Goal: Information Seeking & Learning: Learn about a topic

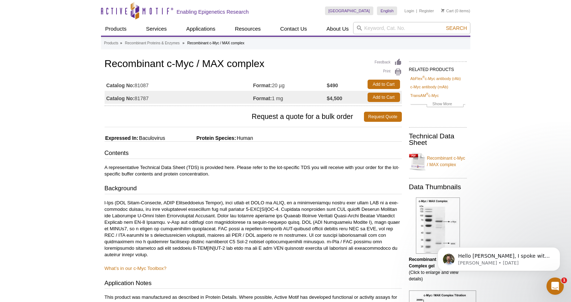
click at [134, 100] on strong "Catalog No:" at bounding box center [120, 98] width 29 height 6
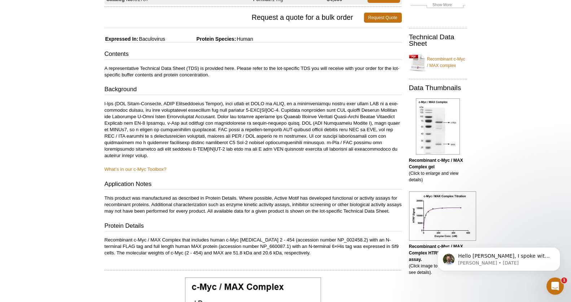
scroll to position [83, 0]
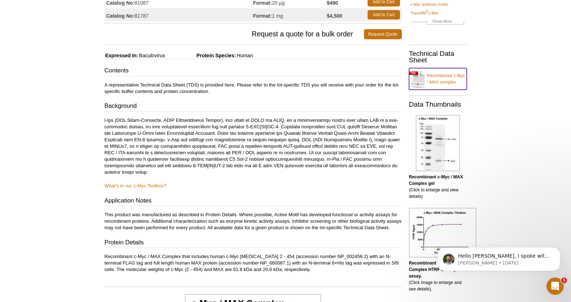
click at [443, 74] on link "Recombinant c-Myc / MAX complex" at bounding box center [438, 79] width 58 height 22
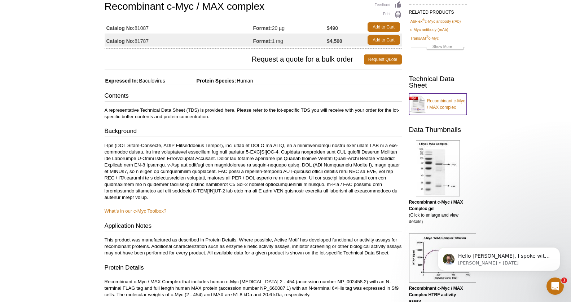
scroll to position [49, 0]
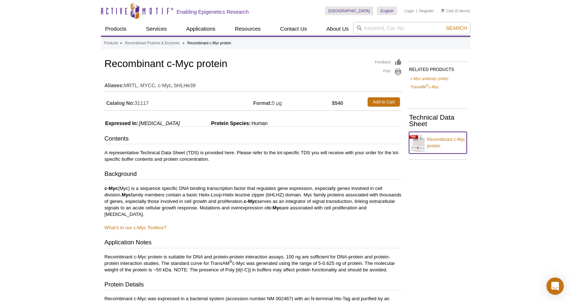
click at [444, 141] on link "Recombinant c-Myc protein" at bounding box center [438, 143] width 58 height 22
